Goal: Task Accomplishment & Management: Manage account settings

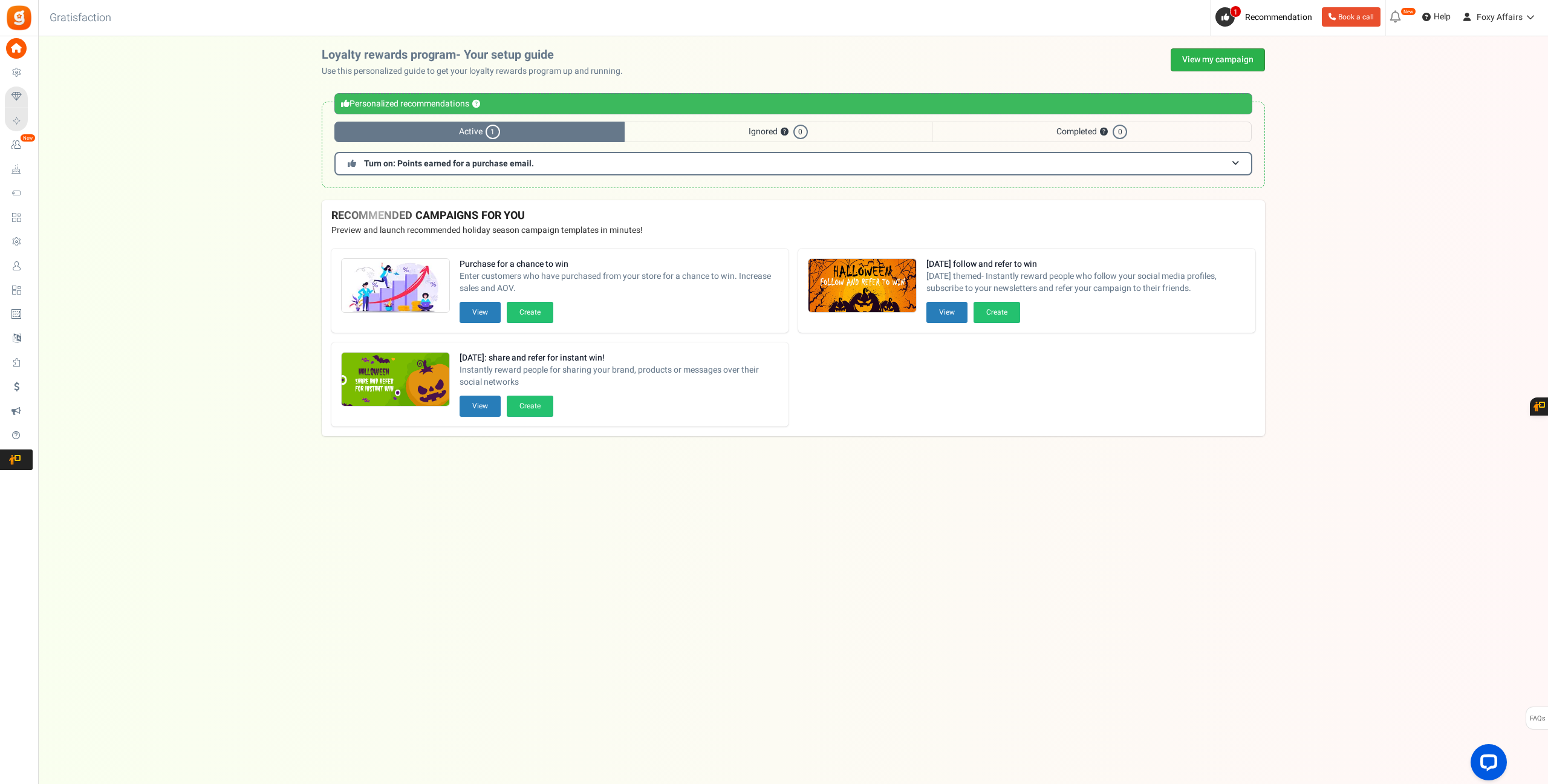
click at [1187, 53] on link "View my campaign" at bounding box center [1217, 60] width 95 height 23
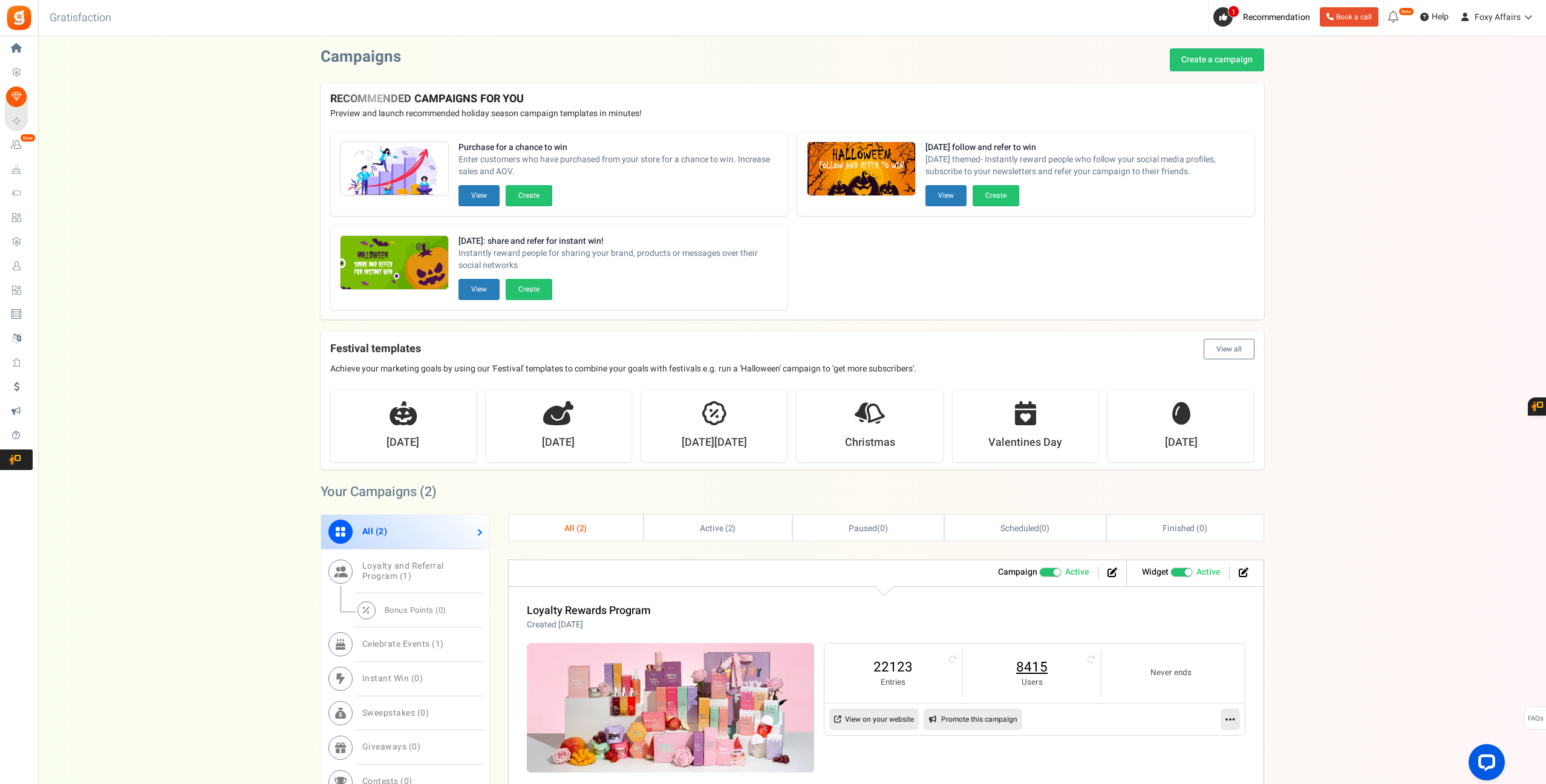
click at [1039, 662] on link "8415" at bounding box center [1031, 667] width 114 height 19
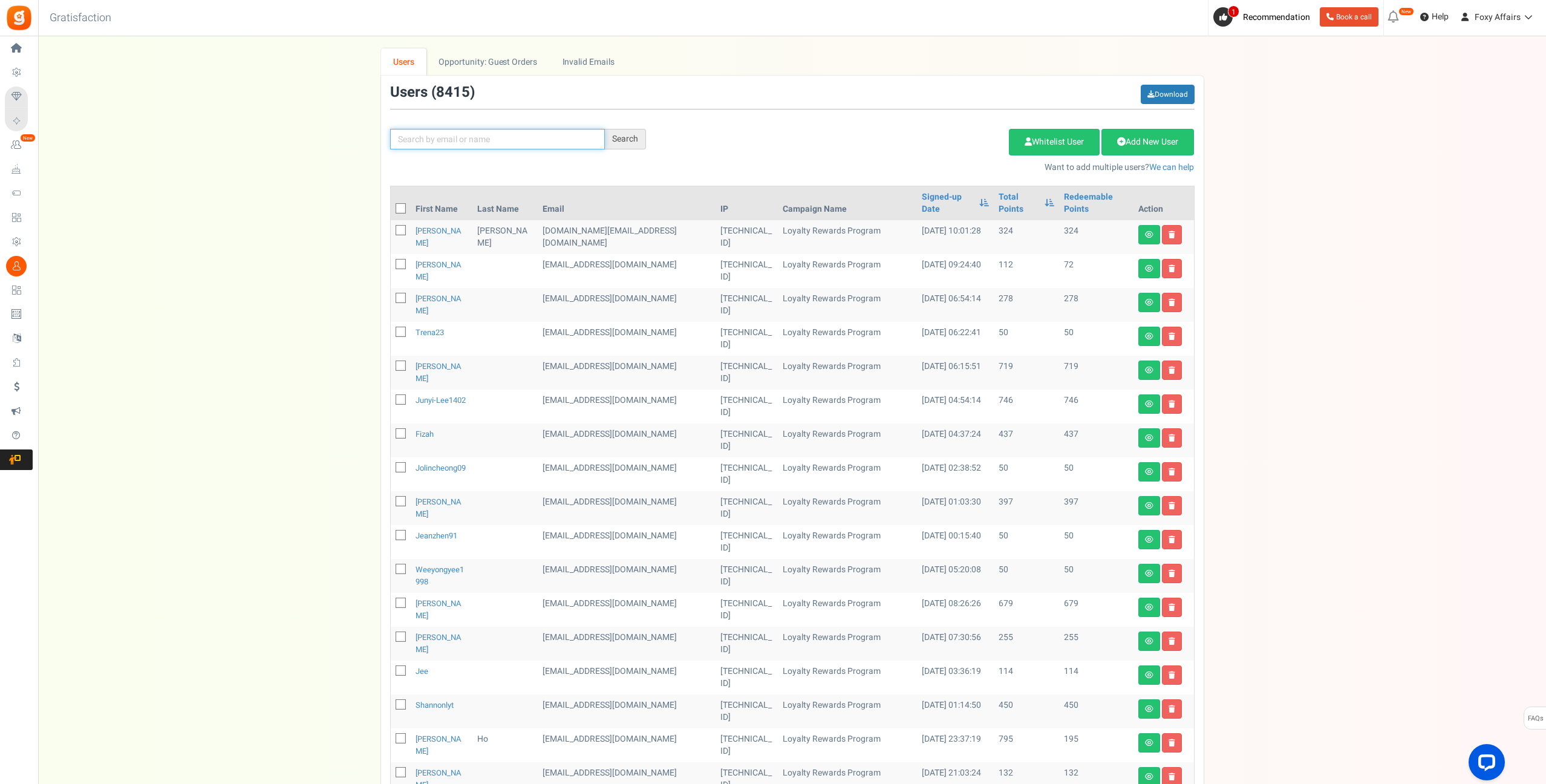
click at [553, 144] on input "text" at bounding box center [497, 139] width 214 height 21
paste input "[EMAIL_ADDRESS][DOMAIN_NAME]"
type input "[EMAIL_ADDRESS][DOMAIN_NAME]"
click at [629, 137] on div "Search" at bounding box center [625, 139] width 41 height 21
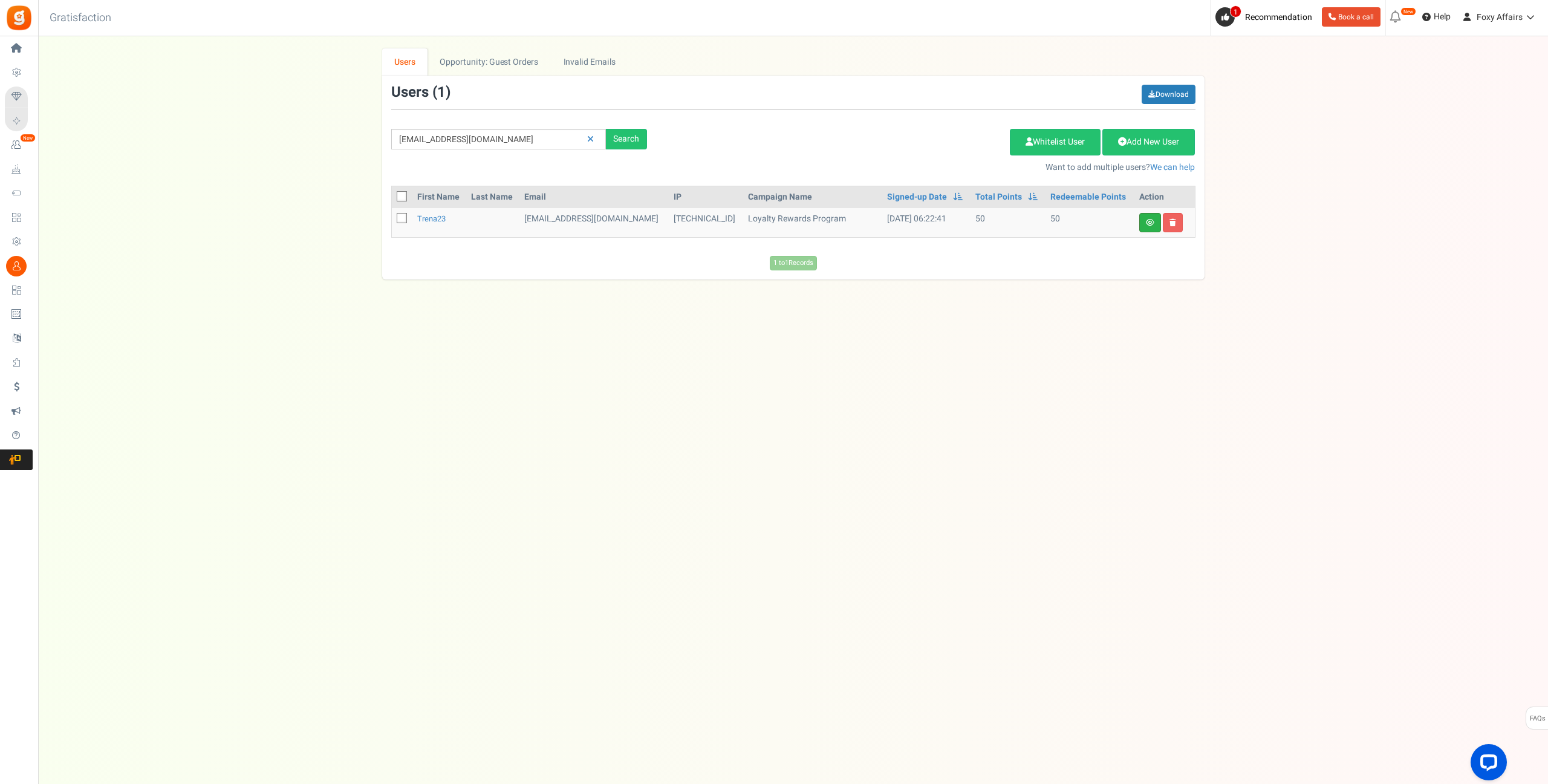
click at [1150, 228] on link at bounding box center [1150, 223] width 22 height 19
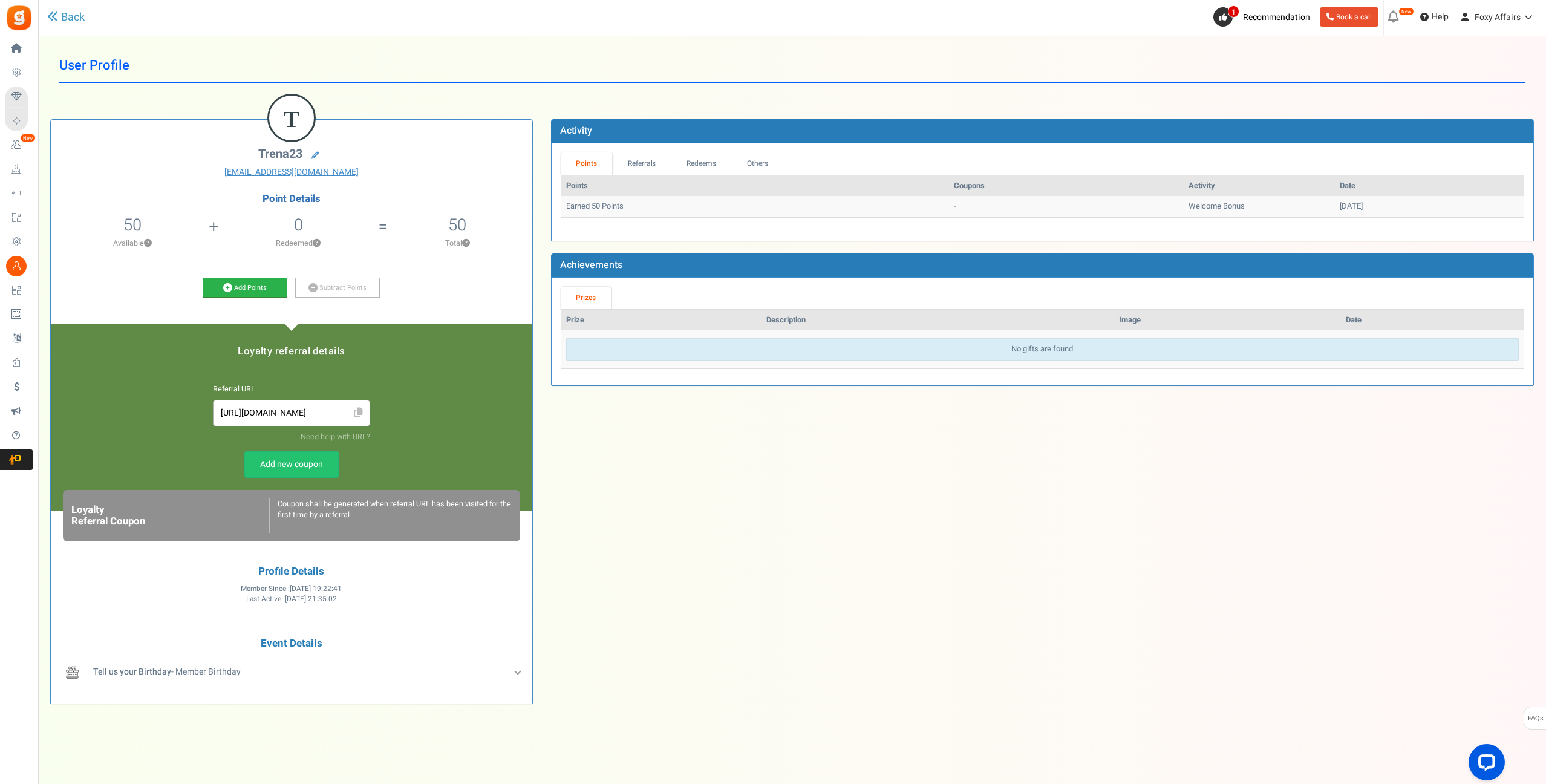
click at [226, 288] on icon at bounding box center [228, 287] width 9 height 9
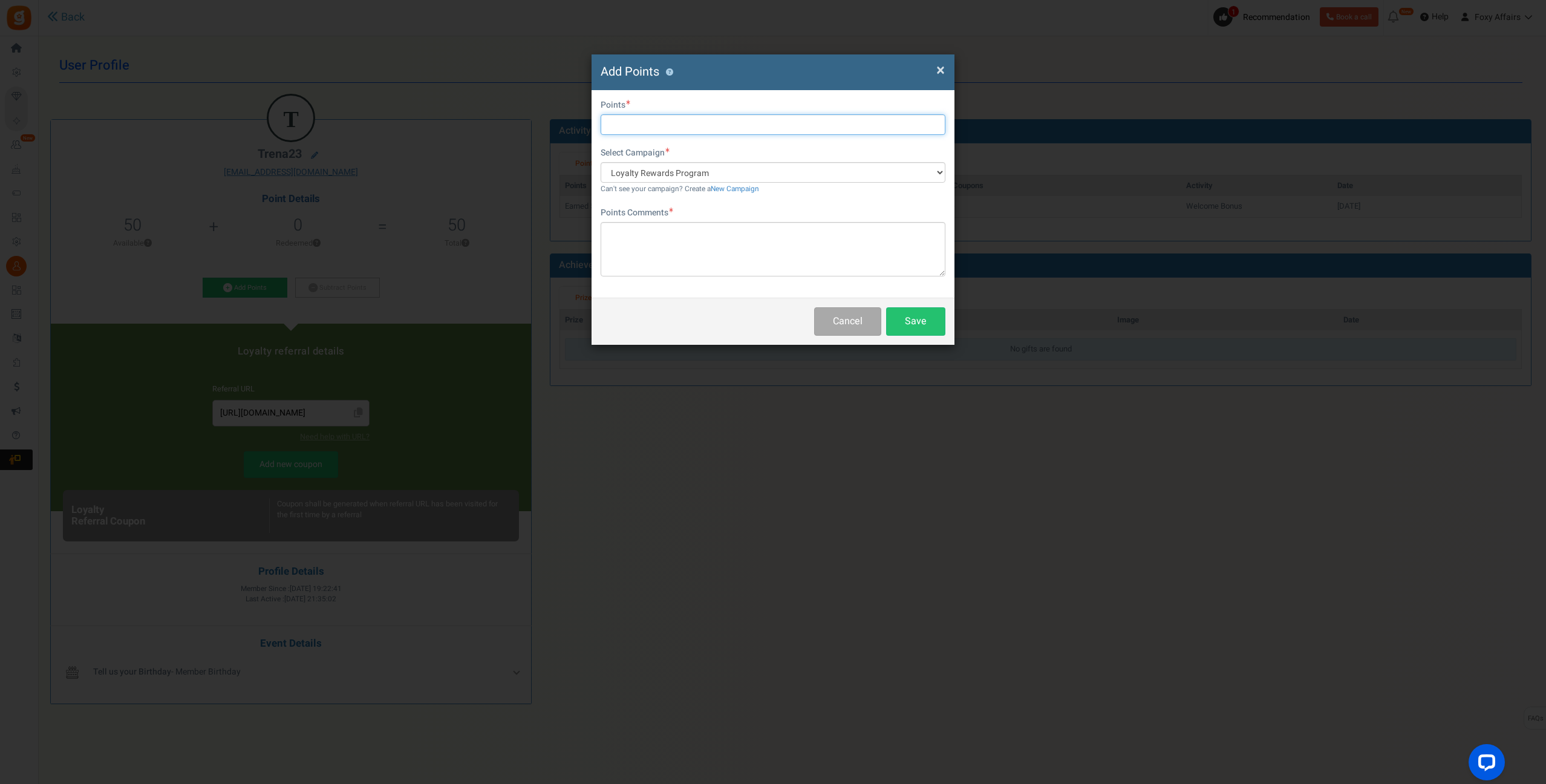
click at [647, 127] on input "text" at bounding box center [773, 125] width 345 height 21
type input "231"
click at [646, 227] on textarea at bounding box center [773, 249] width 345 height 54
type textarea "TikTok Order"
click at [934, 327] on button "Save" at bounding box center [916, 322] width 60 height 28
